Goal: Information Seeking & Learning: Find specific page/section

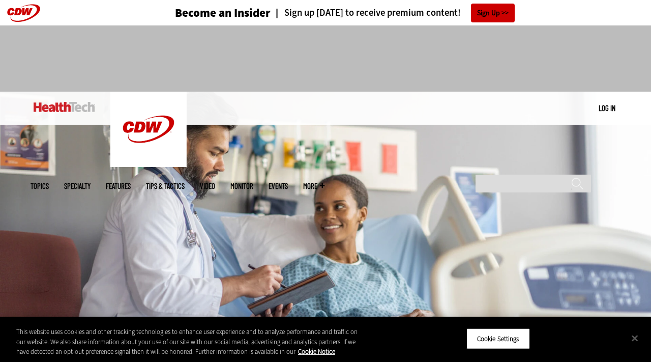
click at [78, 109] on img at bounding box center [65, 107] width 62 height 10
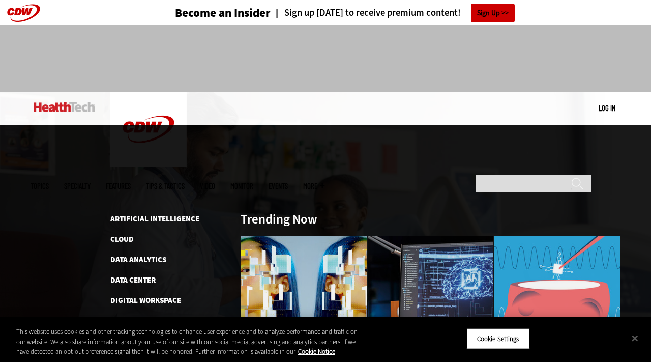
click at [131, 182] on link "Features" at bounding box center [118, 186] width 25 height 8
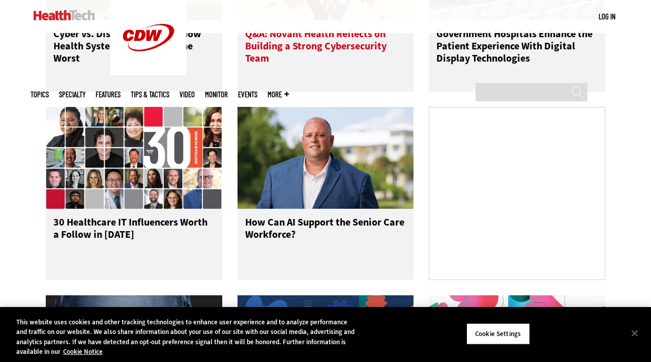
scroll to position [646, 0]
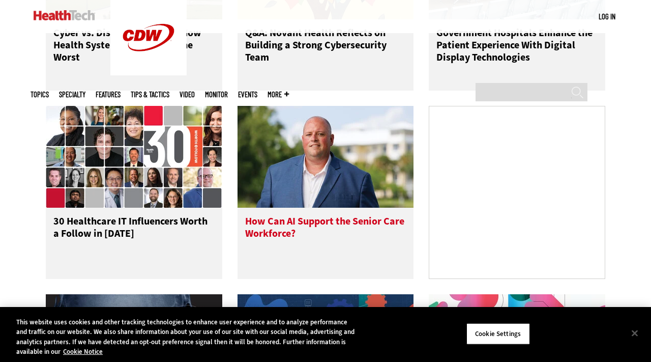
click at [271, 223] on div "How Can AI Support the Senior Care Workforce?" at bounding box center [326, 243] width 177 height 71
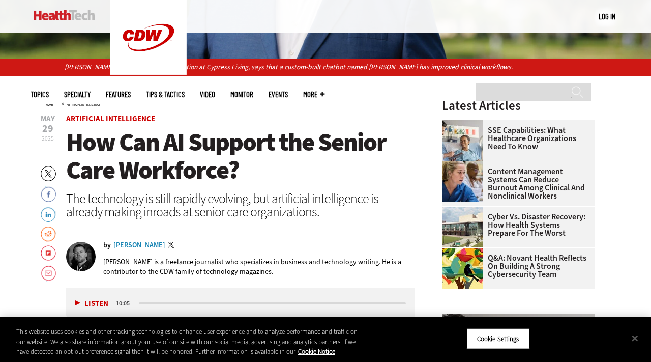
scroll to position [261, 0]
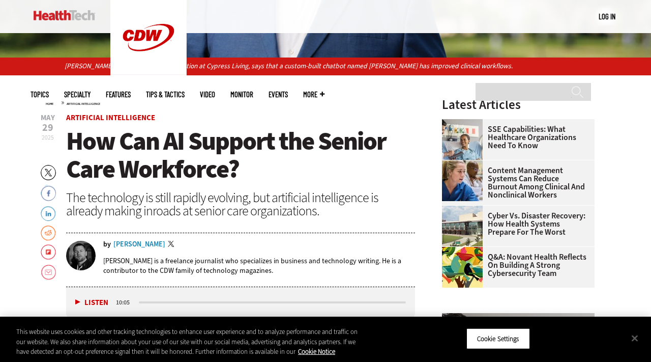
click at [142, 245] on div "[PERSON_NAME]" at bounding box center [139, 244] width 52 height 7
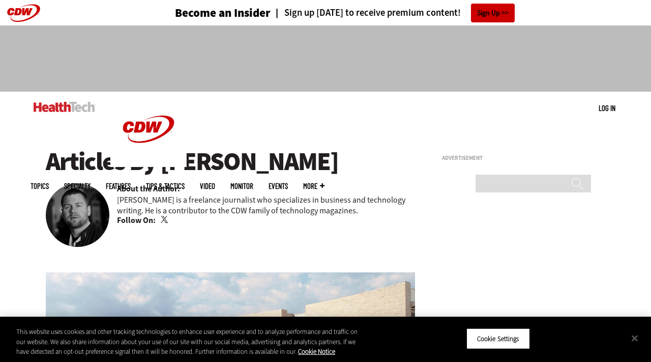
scroll to position [4, 0]
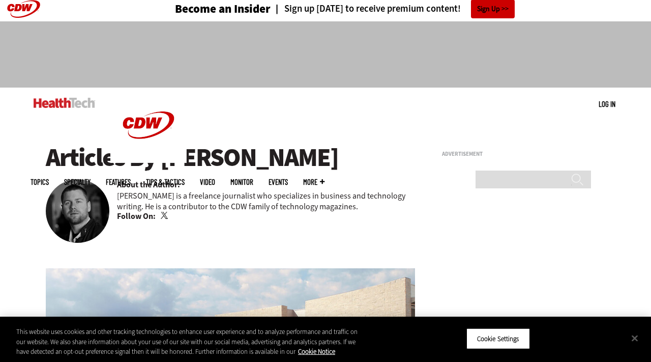
drag, startPoint x: 338, startPoint y: 149, endPoint x: 158, endPoint y: 144, distance: 179.7
click at [158, 144] on h1 "Articles By [PERSON_NAME]" at bounding box center [230, 158] width 369 height 28
copy h1 "[PERSON_NAME]"
